Goal: Transaction & Acquisition: Purchase product/service

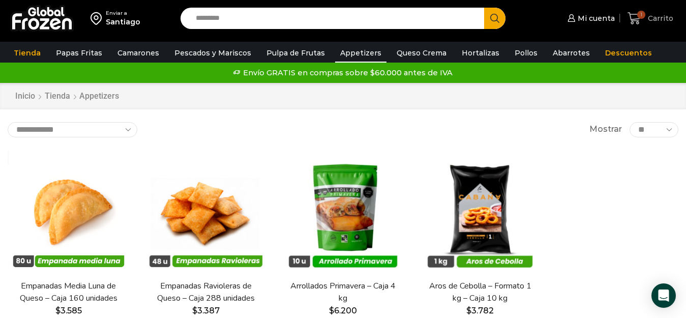
click at [638, 18] on icon at bounding box center [634, 18] width 13 height 12
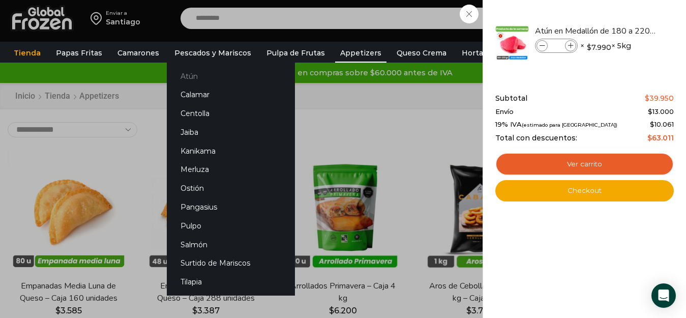
click at [179, 77] on link "Atún" at bounding box center [231, 76] width 128 height 19
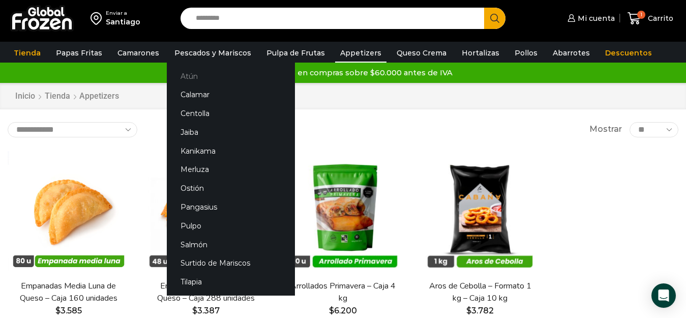
click at [181, 75] on link "Atún" at bounding box center [231, 76] width 128 height 19
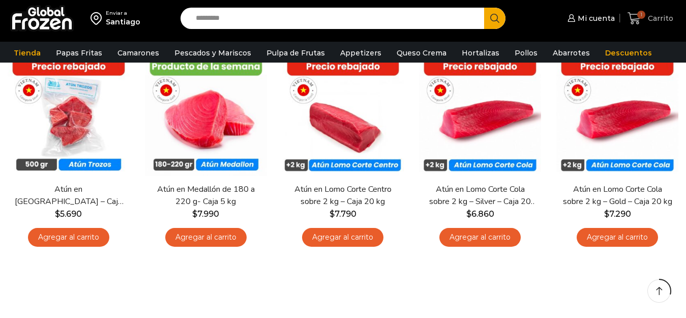
click at [636, 15] on icon at bounding box center [635, 19] width 14 height 14
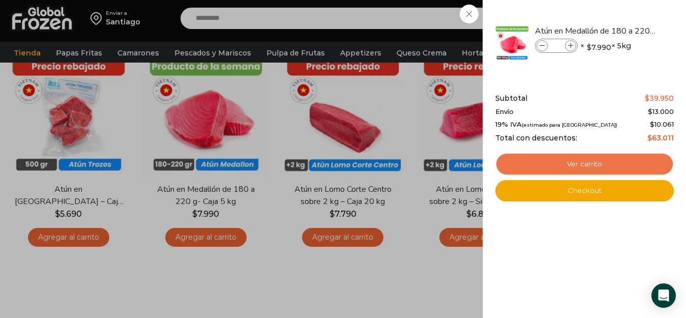
click at [587, 164] on link "Ver carrito" at bounding box center [584, 164] width 179 height 23
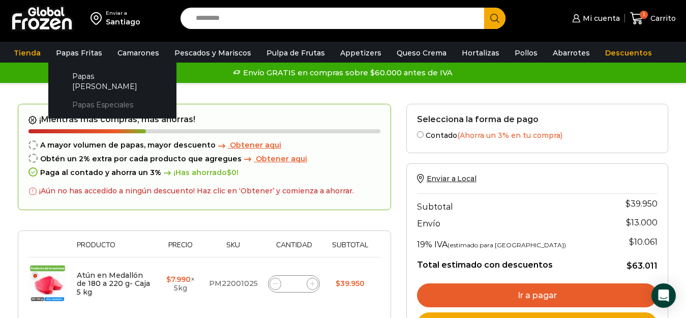
click at [78, 96] on link "Papas Especiales" at bounding box center [112, 105] width 108 height 19
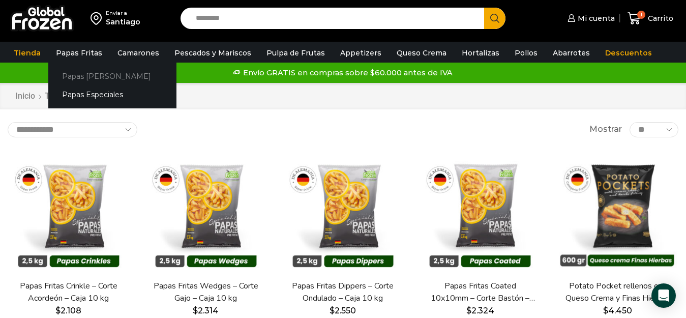
click at [85, 74] on link "Papas [PERSON_NAME]" at bounding box center [112, 76] width 128 height 19
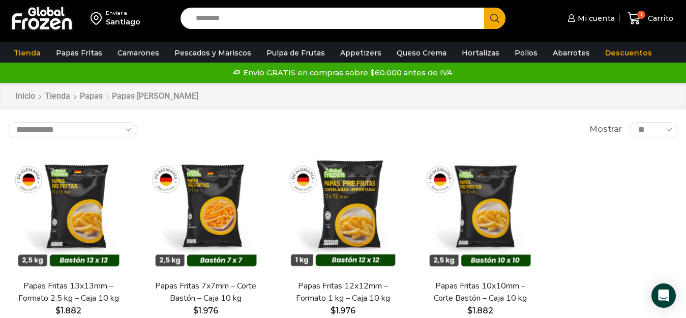
scroll to position [51, 0]
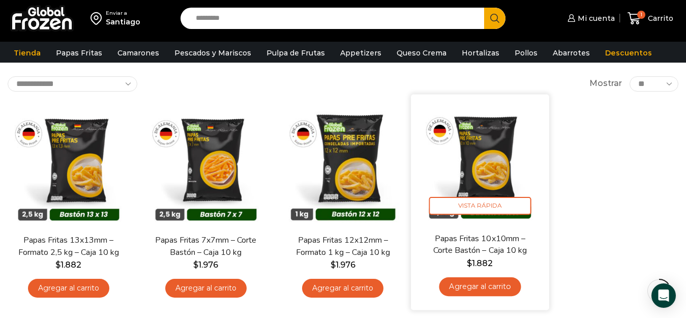
click at [466, 241] on link "Papas Fritas 10x10mm – Corte Bastón – Caja 10 kg" at bounding box center [480, 244] width 110 height 24
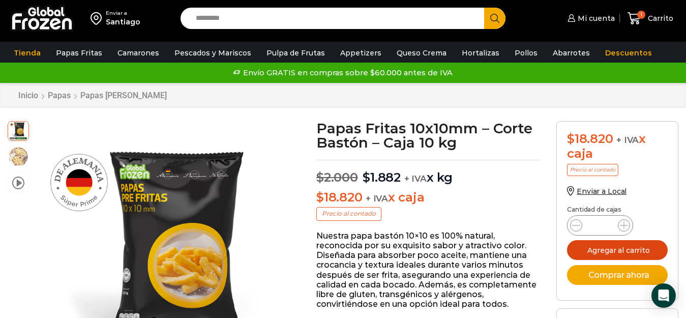
click at [584, 249] on button "Agregar al carrito" at bounding box center [617, 250] width 101 height 20
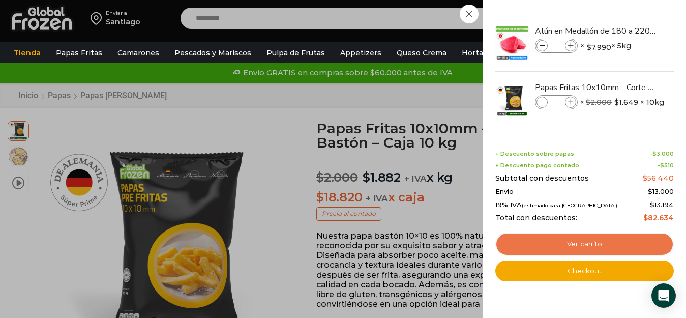
click at [574, 244] on link "Ver carrito" at bounding box center [584, 243] width 179 height 23
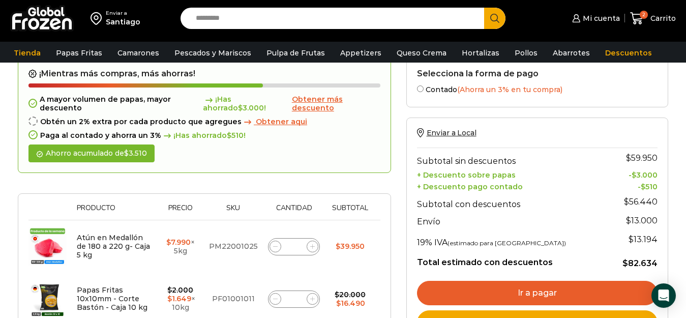
scroll to position [102, 0]
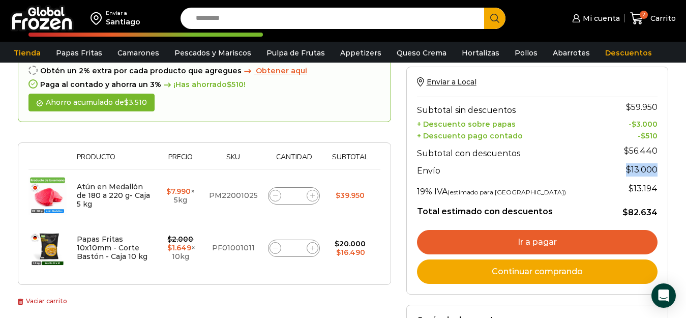
drag, startPoint x: 657, startPoint y: 169, endPoint x: 626, endPoint y: 167, distance: 31.1
click at [626, 167] on p "$ 13.000" at bounding box center [632, 169] width 52 height 13
click at [647, 186] on span "$ 13.194" at bounding box center [643, 189] width 29 height 10
click at [273, 250] on icon at bounding box center [275, 248] width 5 height 5
type input "*"
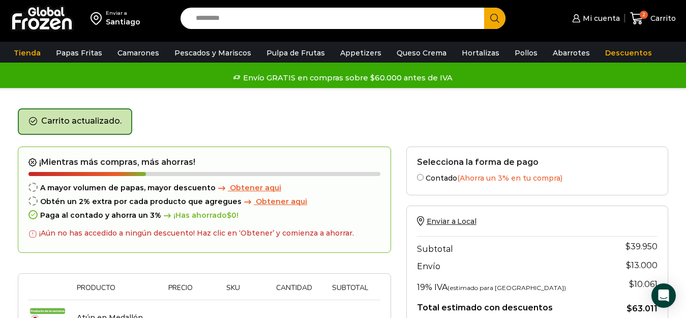
scroll to position [153, 0]
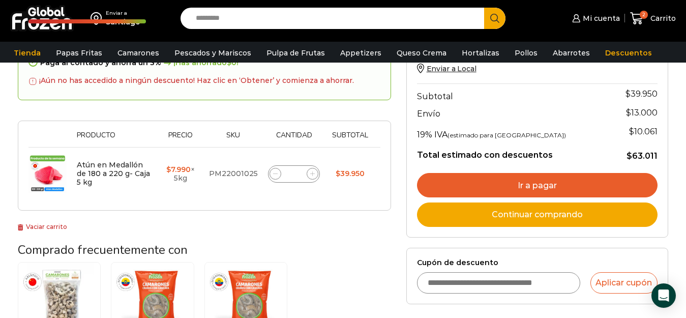
click at [275, 171] on icon at bounding box center [275, 173] width 5 height 5
type input "*"
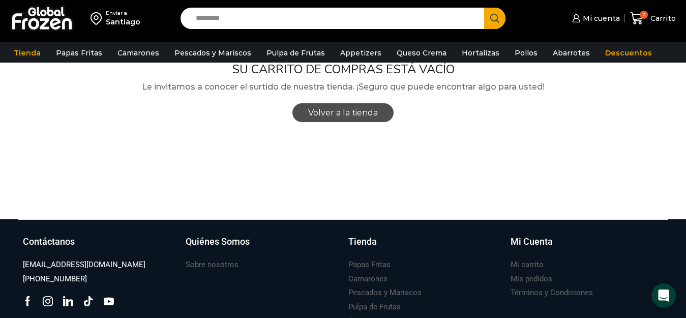
click at [359, 112] on span "Volver a la tienda" at bounding box center [343, 113] width 70 height 10
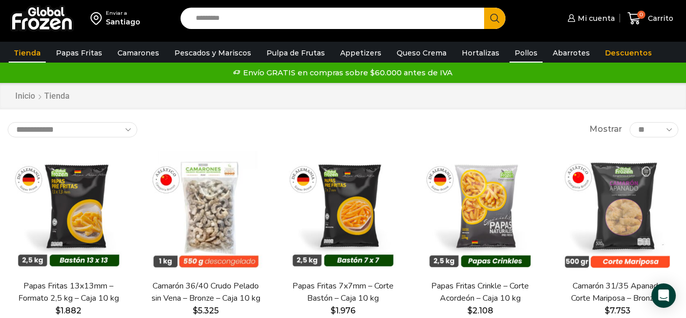
click at [510, 52] on link "Pollos" at bounding box center [526, 52] width 33 height 19
